Goal: Check status: Check status

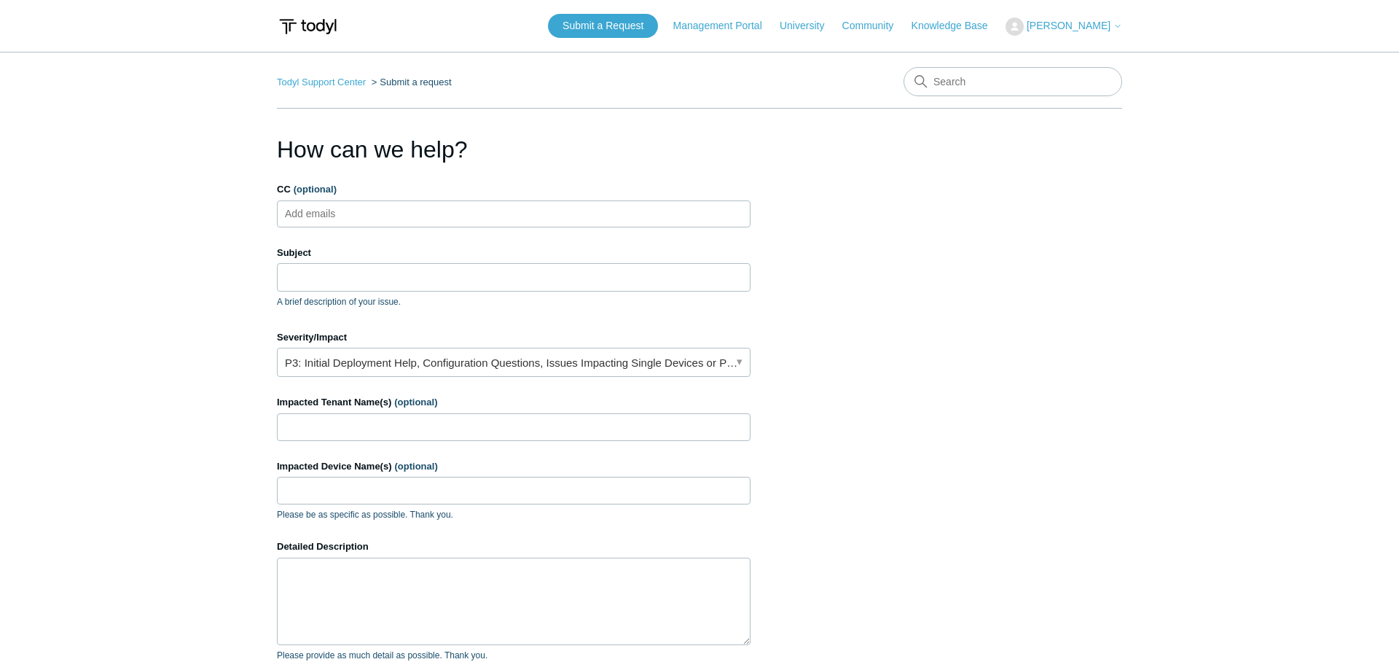
click at [342, 76] on ol "Todyl Support Center Submit a request" at bounding box center [364, 82] width 175 height 17
click at [347, 84] on link "Todyl Support Center" at bounding box center [321, 82] width 89 height 11
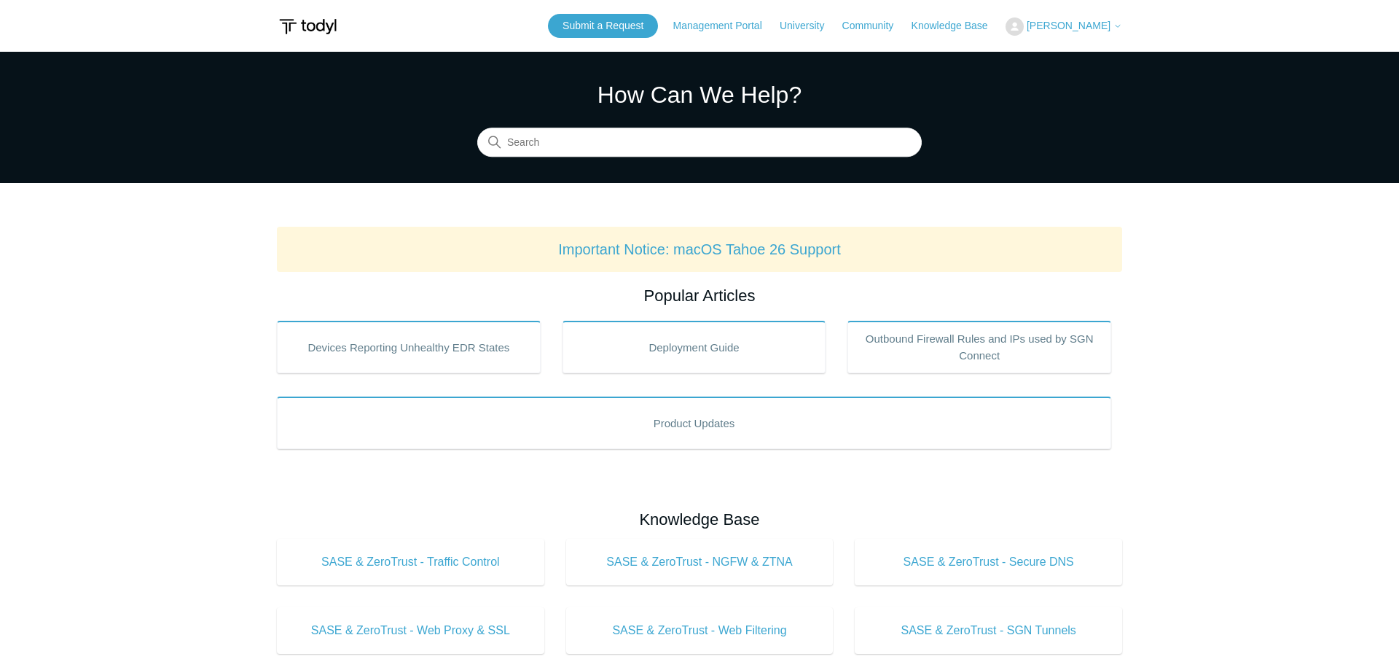
click at [1086, 23] on span "[PERSON_NAME]" at bounding box center [1069, 26] width 84 height 12
click at [1076, 60] on link "My Support Requests" at bounding box center [1077, 57] width 142 height 26
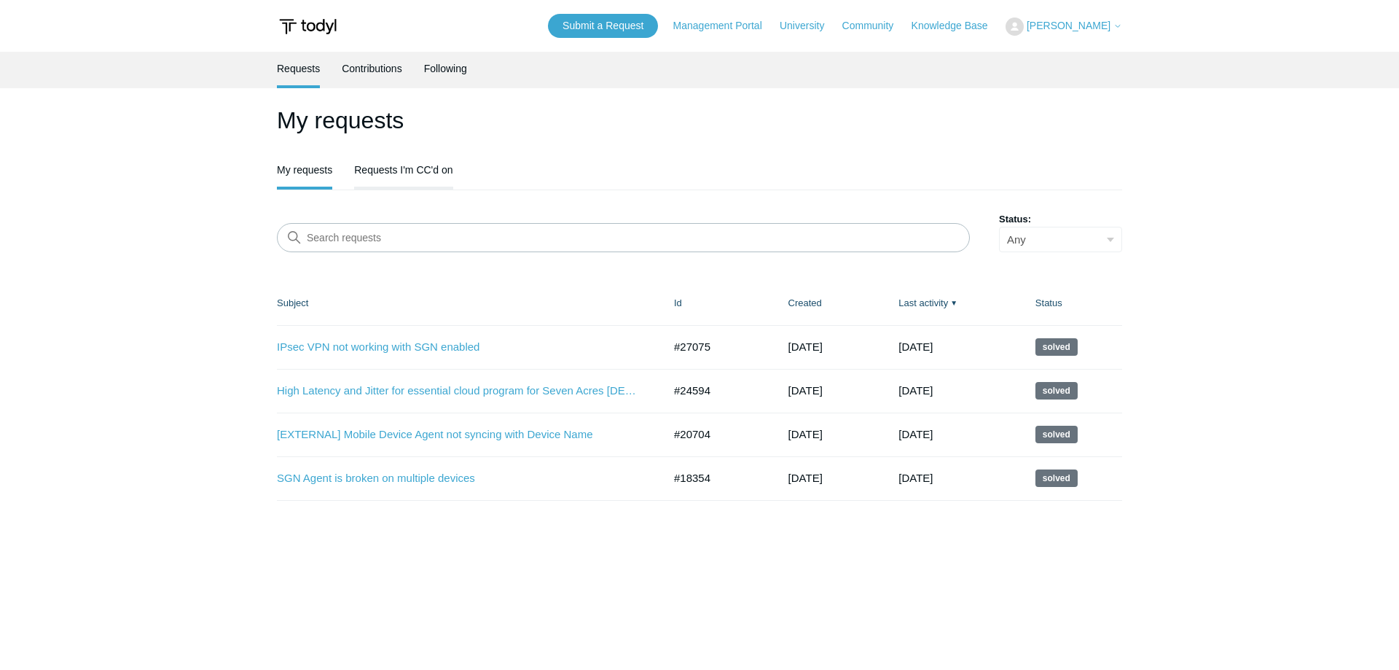
click at [398, 168] on link "Requests I'm CC'd on" at bounding box center [403, 168] width 98 height 31
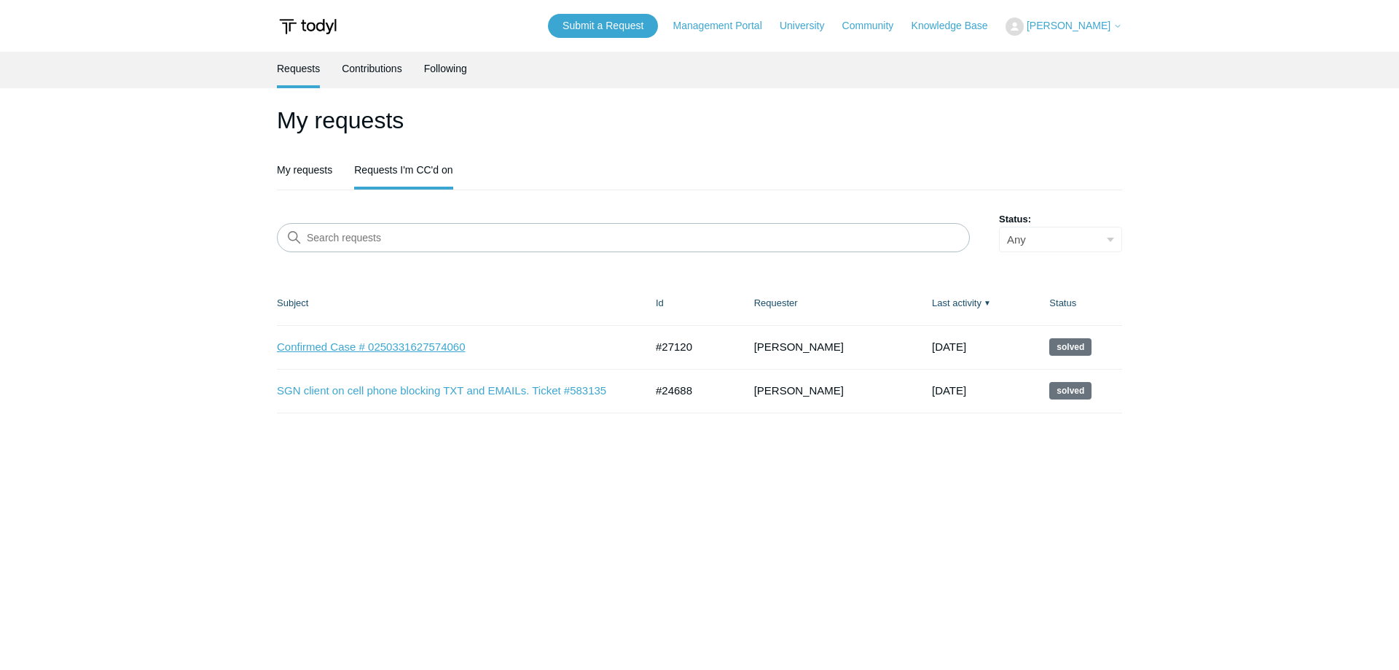
click at [426, 348] on link "Confirmed Case # 0250331627574060" at bounding box center [450, 347] width 346 height 17
click at [330, 180] on link "My requests" at bounding box center [304, 168] width 55 height 31
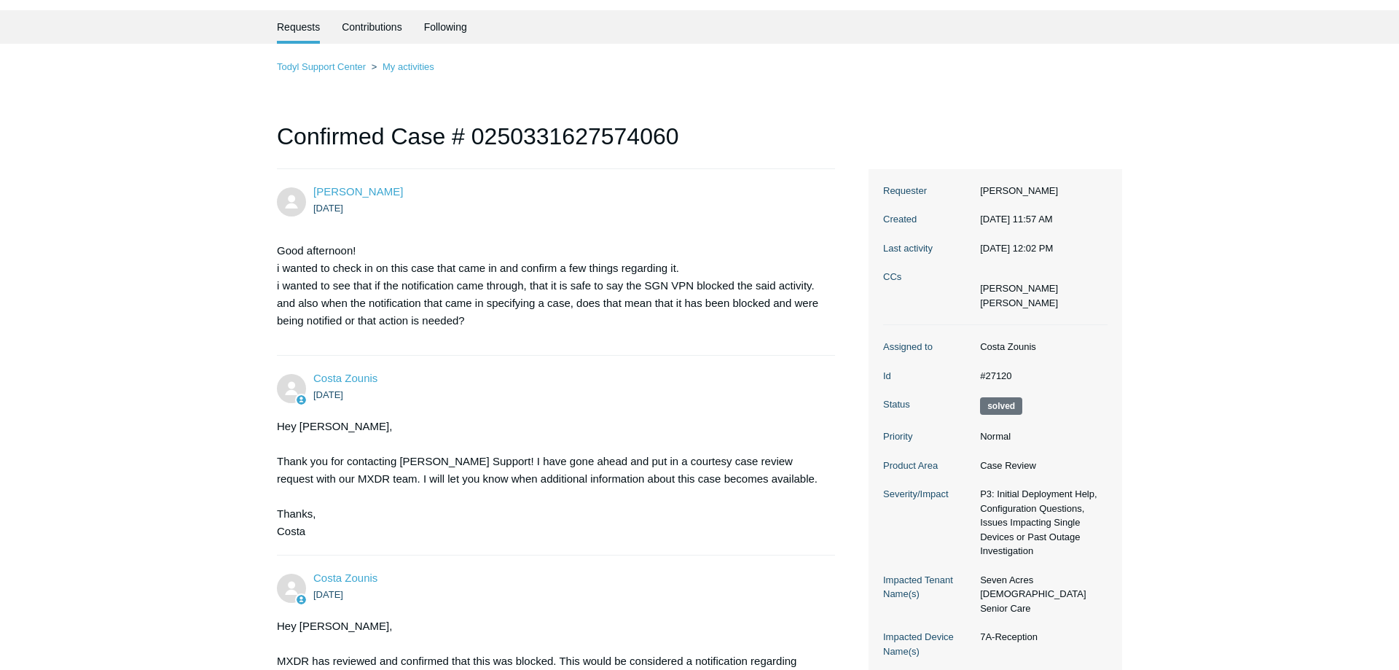
scroll to position [1, 0]
